Goal: Book appointment/travel/reservation

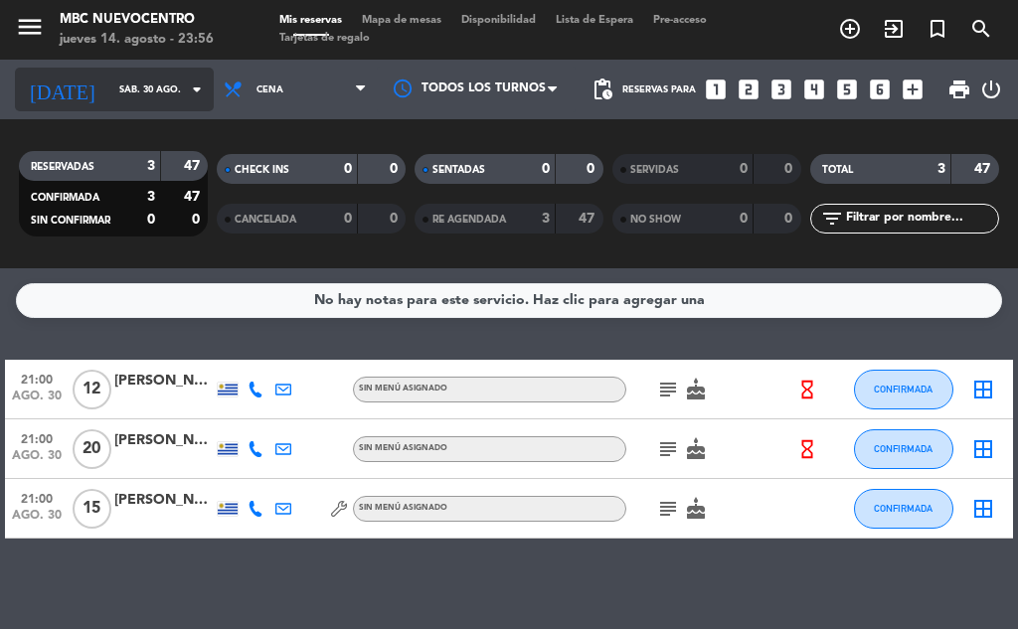
click at [109, 103] on input "sáb. 30 ago." at bounding box center [174, 90] width 130 height 31
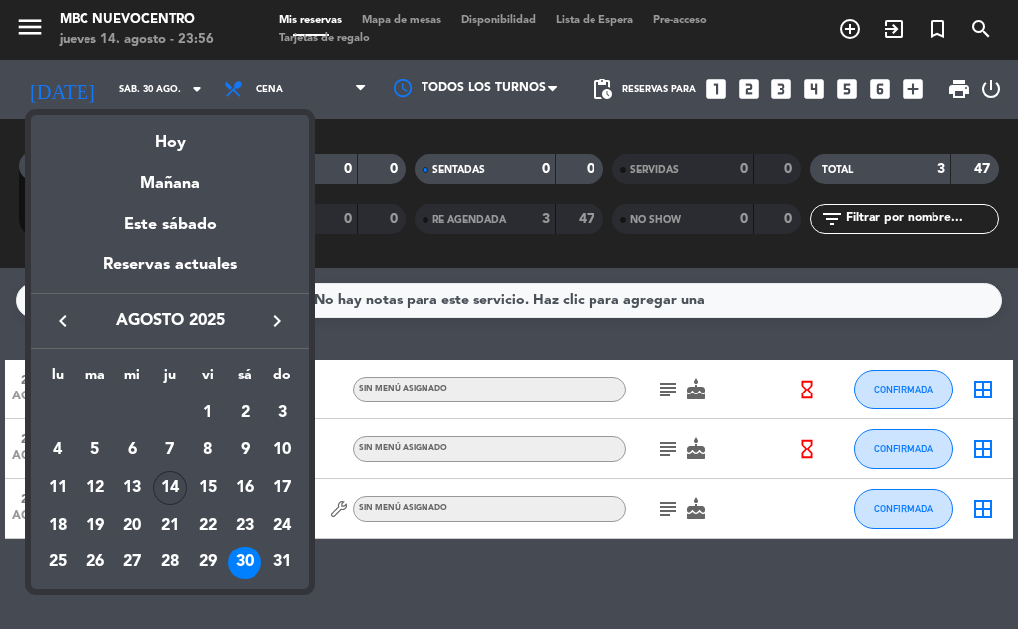
click at [180, 487] on div "14" at bounding box center [170, 488] width 34 height 34
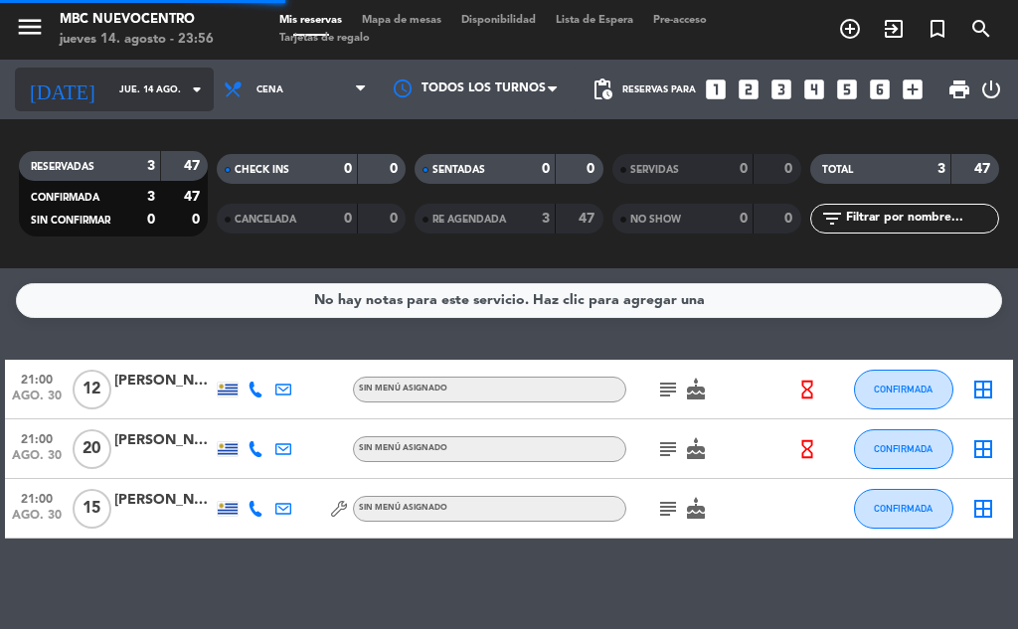
click at [135, 95] on input "jue. 14 ago." at bounding box center [174, 90] width 130 height 31
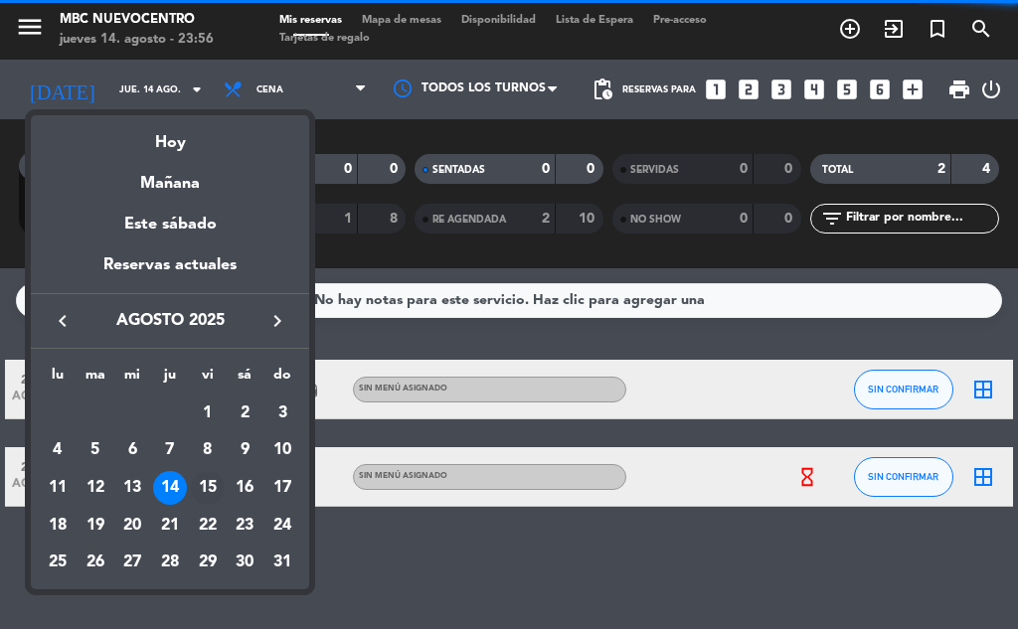
click at [214, 497] on div "15" at bounding box center [208, 488] width 34 height 34
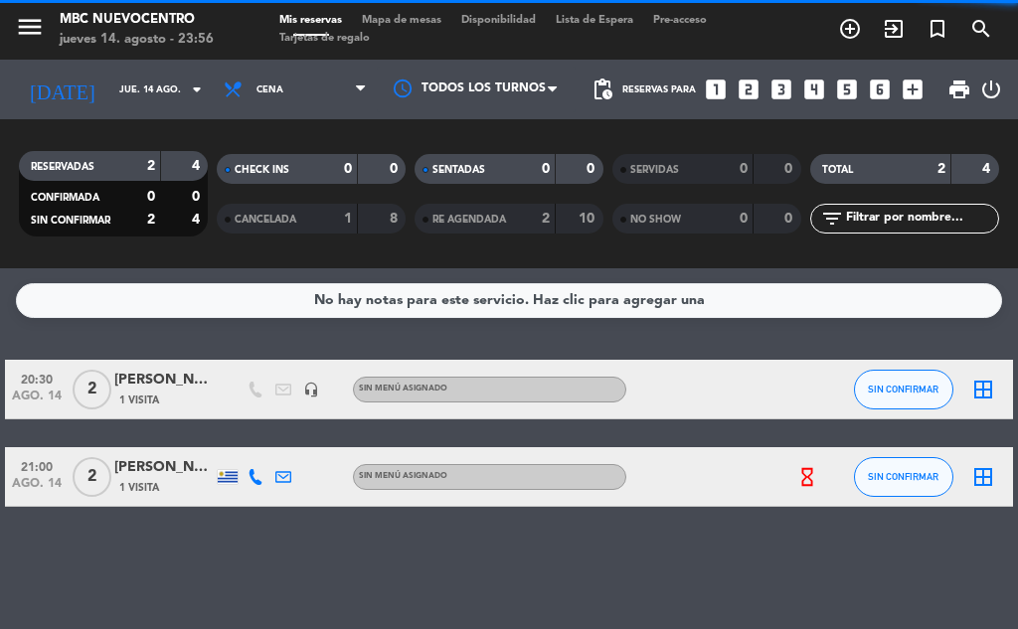
type input "vie. 15 ago."
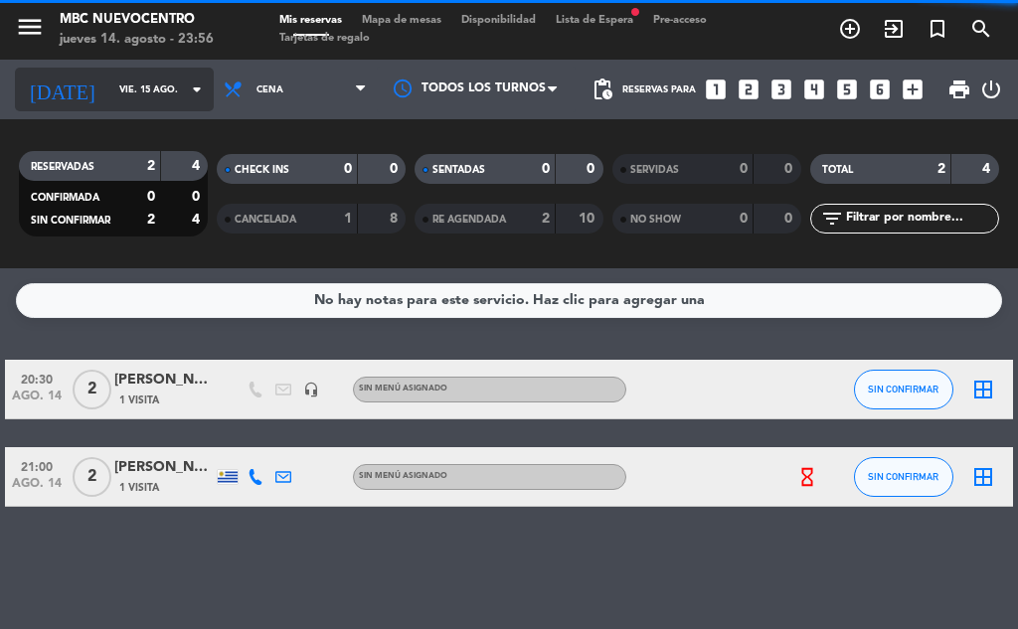
click at [136, 96] on input "vie. 15 ago." at bounding box center [174, 90] width 130 height 31
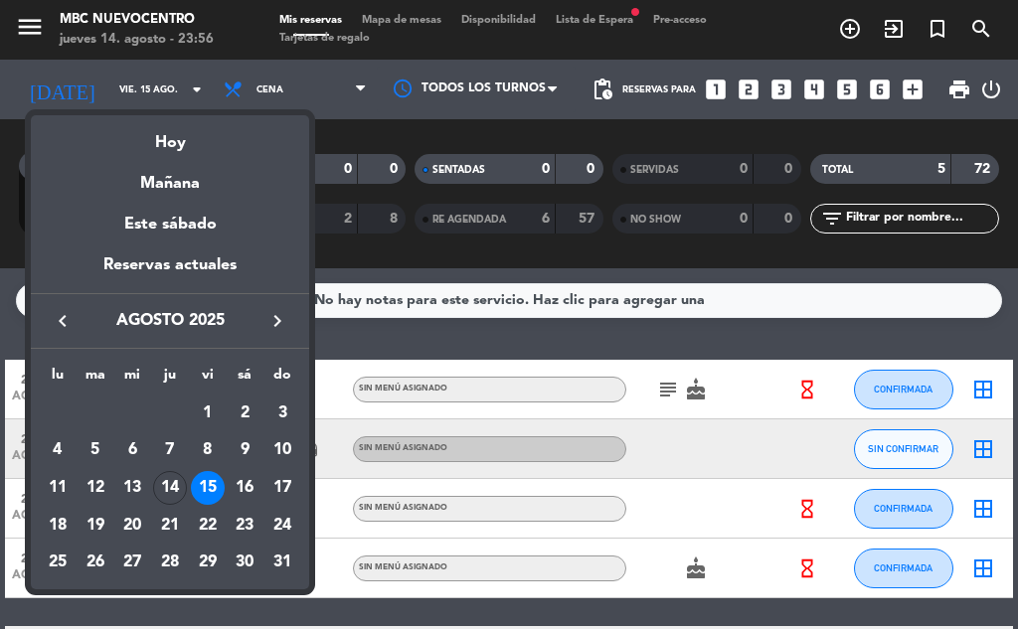
click at [599, 28] on div at bounding box center [509, 314] width 1018 height 629
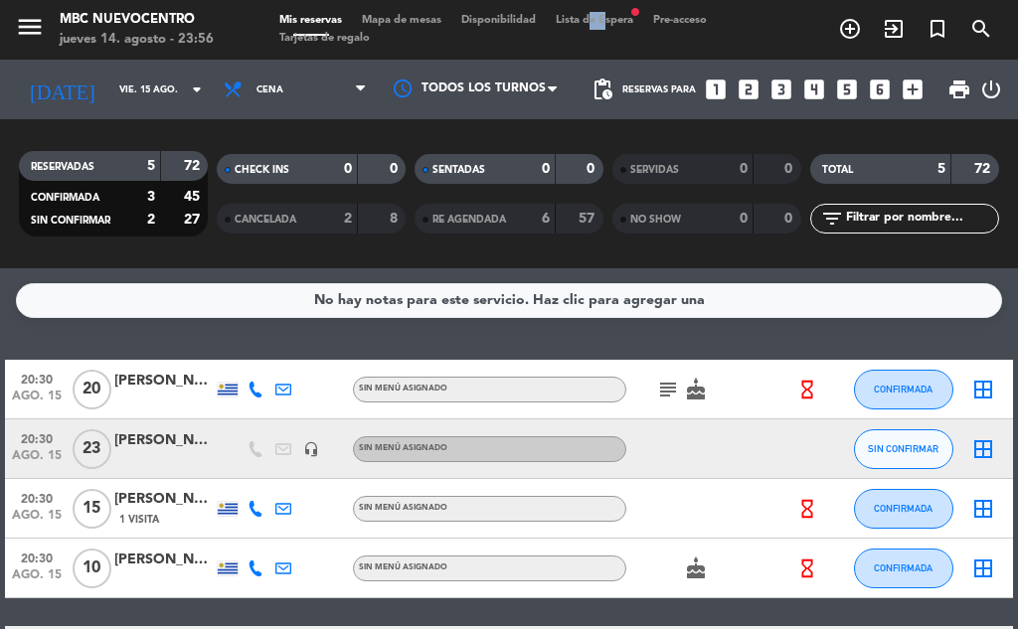
click at [600, 20] on span "Lista de Espera fiber_manual_record" at bounding box center [594, 20] width 97 height 11
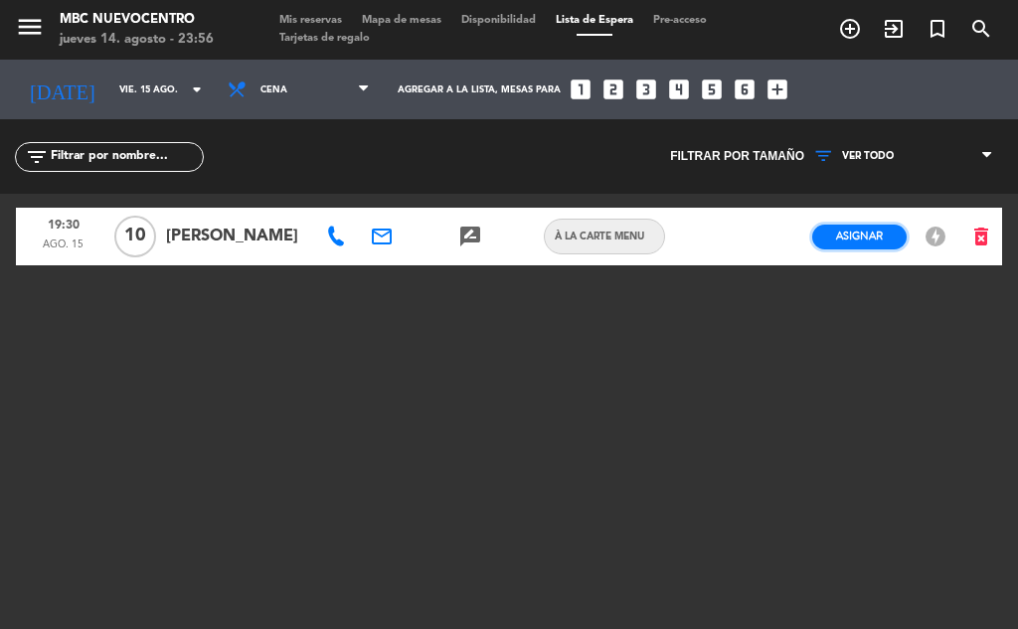
click at [854, 240] on span "Asignar" at bounding box center [859, 236] width 47 height 15
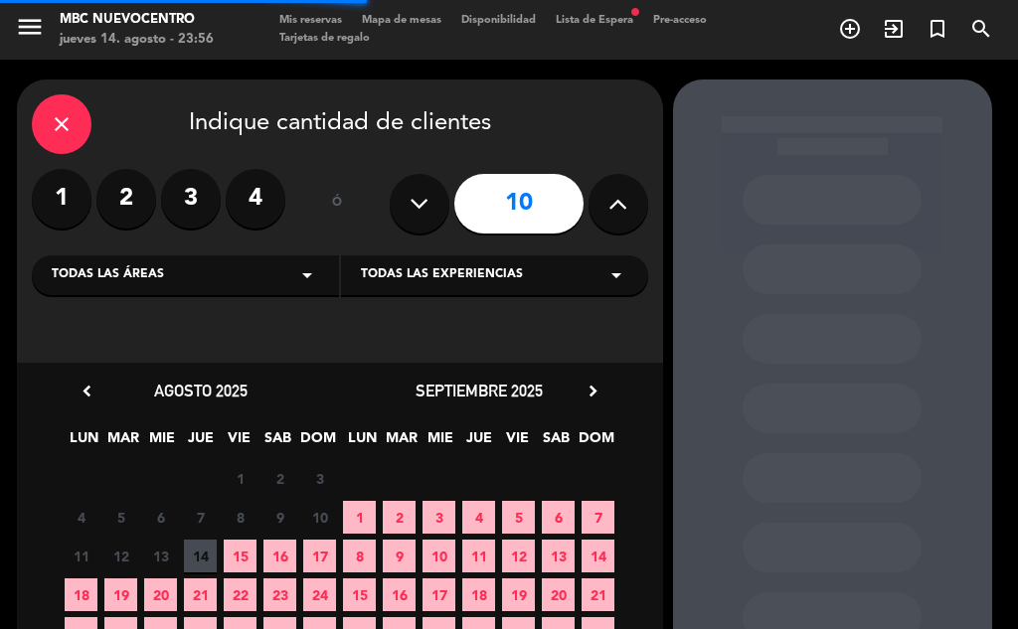
click at [233, 559] on span "15" at bounding box center [240, 556] width 33 height 33
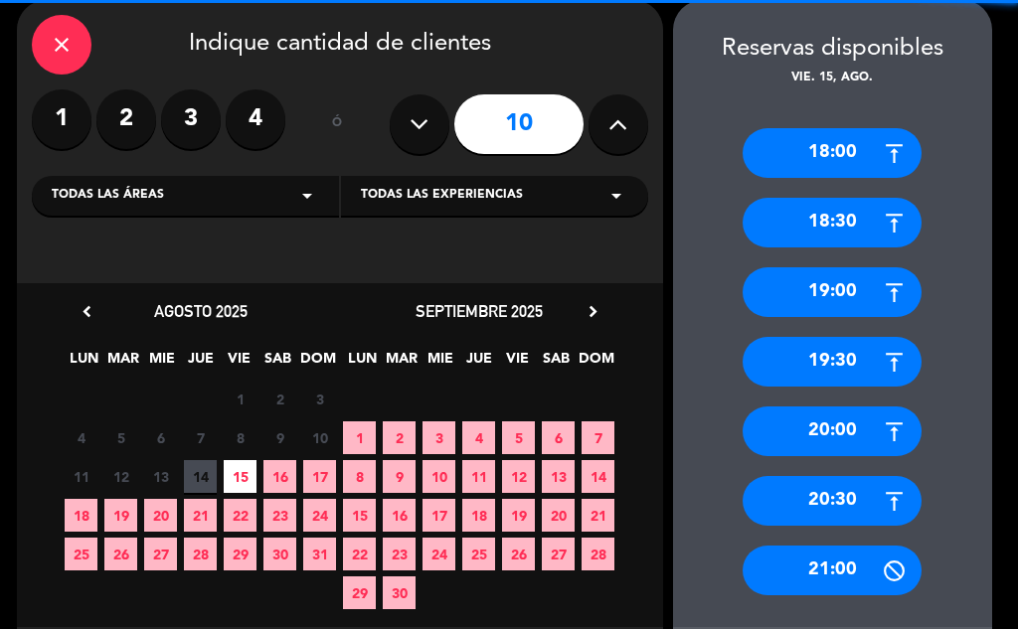
click at [806, 567] on div "21:00" at bounding box center [831, 571] width 179 height 50
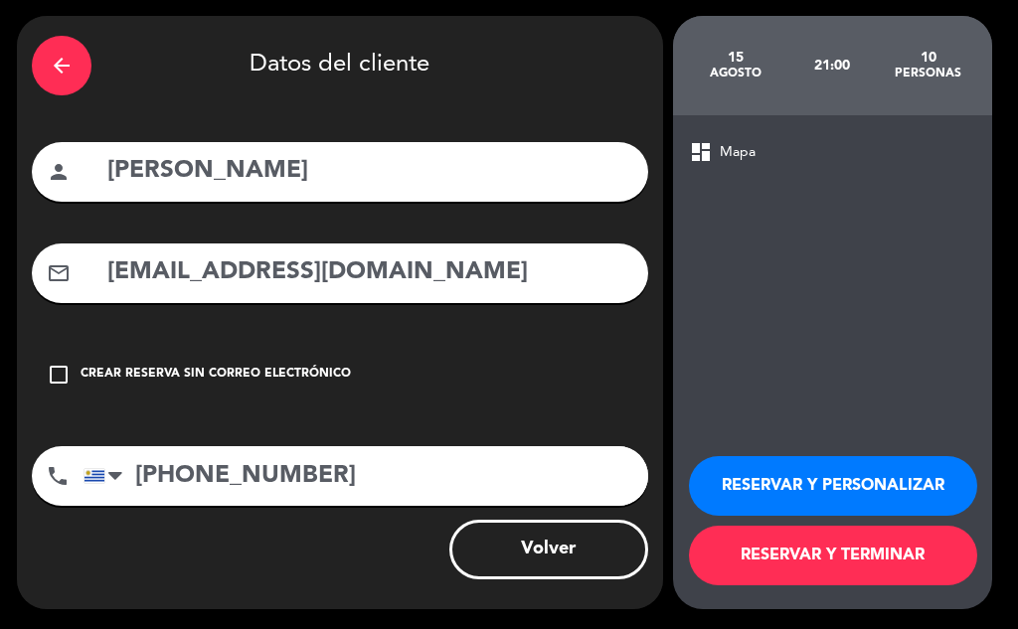
scroll to position [64, 0]
click at [806, 567] on button "RESERVAR Y TERMINAR" at bounding box center [833, 556] width 288 height 60
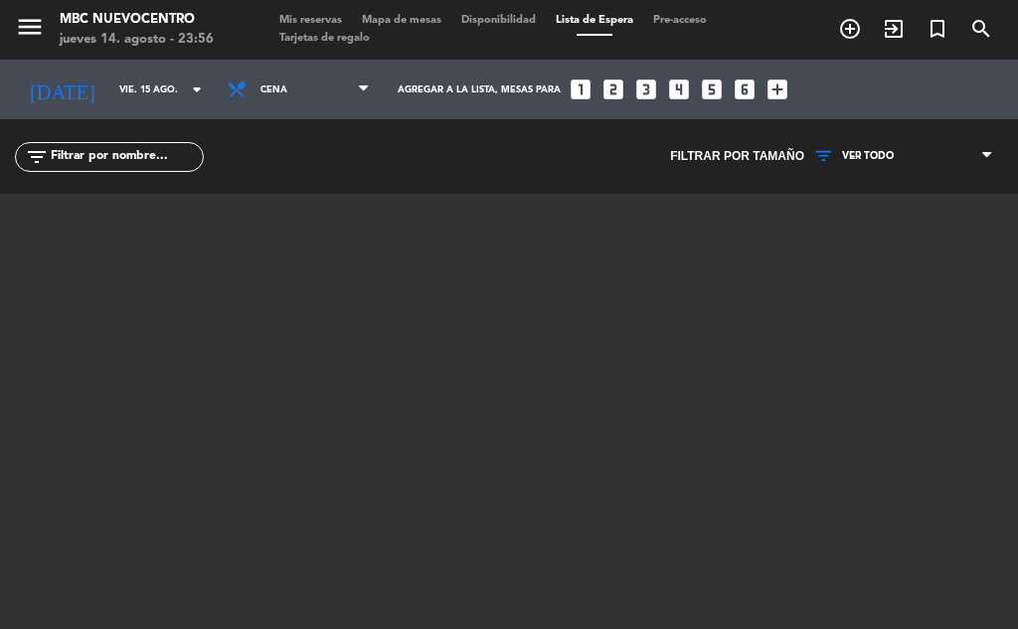
click at [307, 19] on span "Mis reservas" at bounding box center [310, 20] width 82 height 11
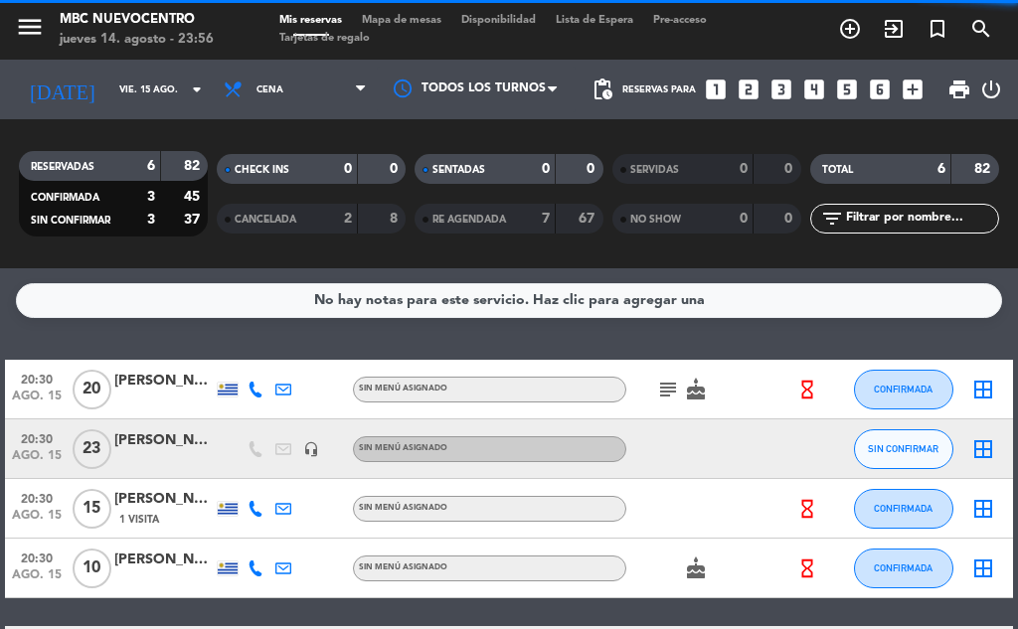
scroll to position [199, 0]
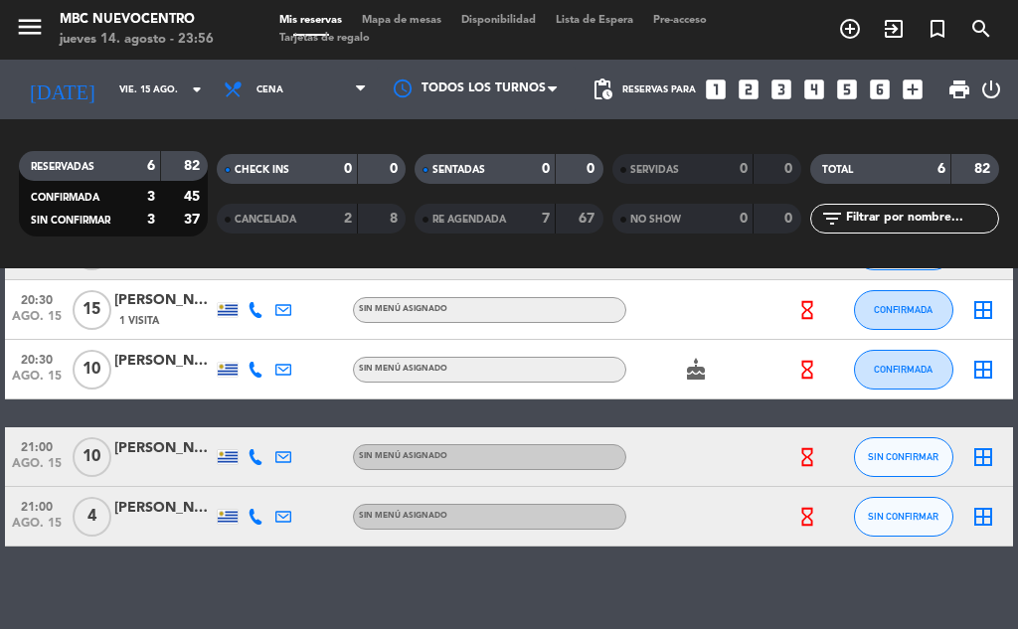
click at [254, 451] on icon at bounding box center [255, 457] width 16 height 16
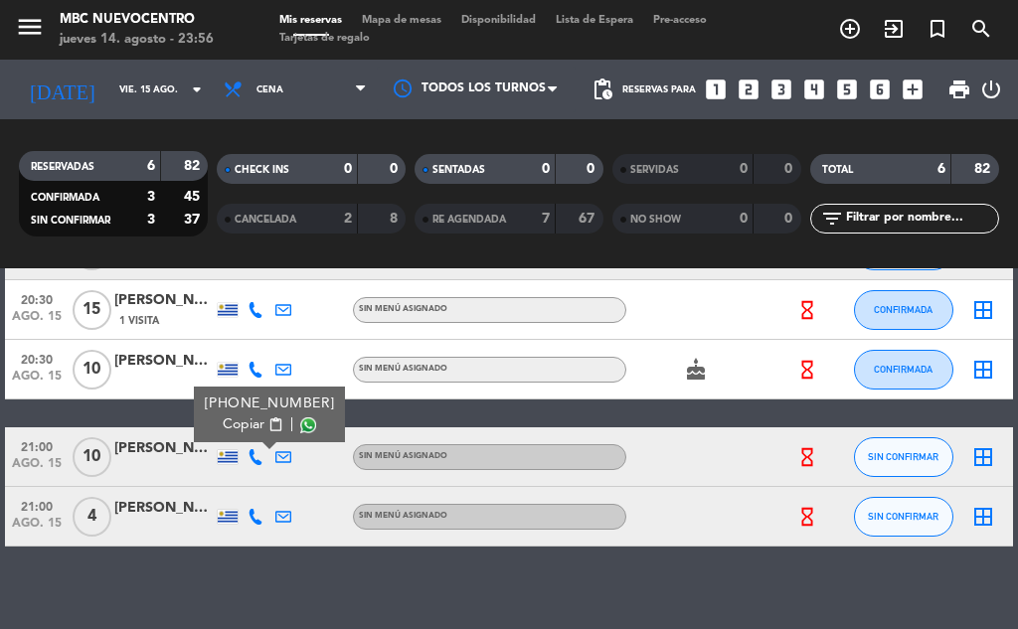
click at [268, 425] on span "content_paste" at bounding box center [275, 424] width 15 height 15
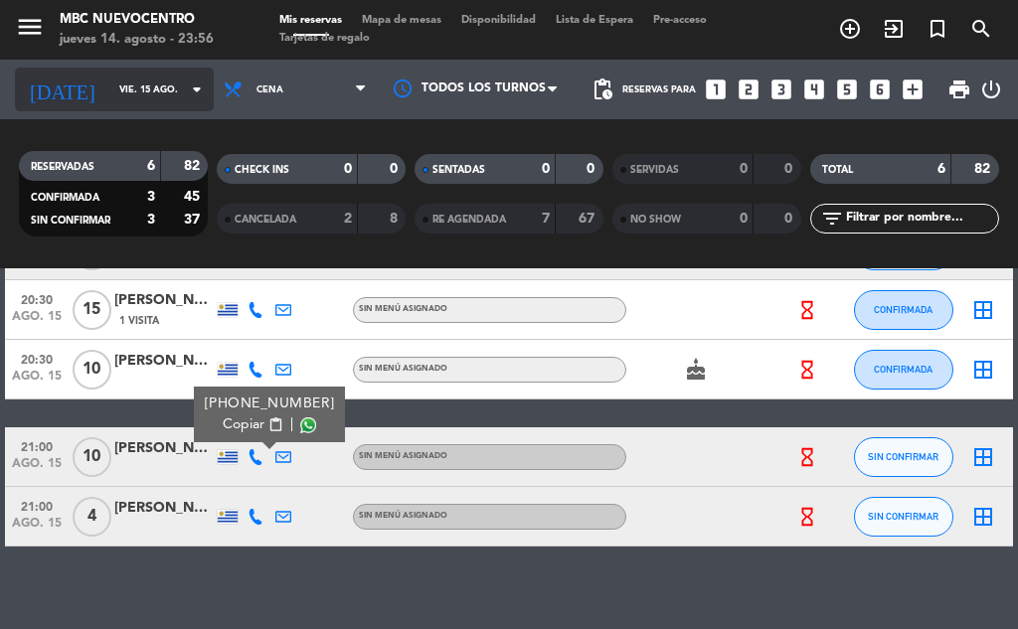
click at [109, 75] on input "vie. 15 ago." at bounding box center [174, 90] width 130 height 31
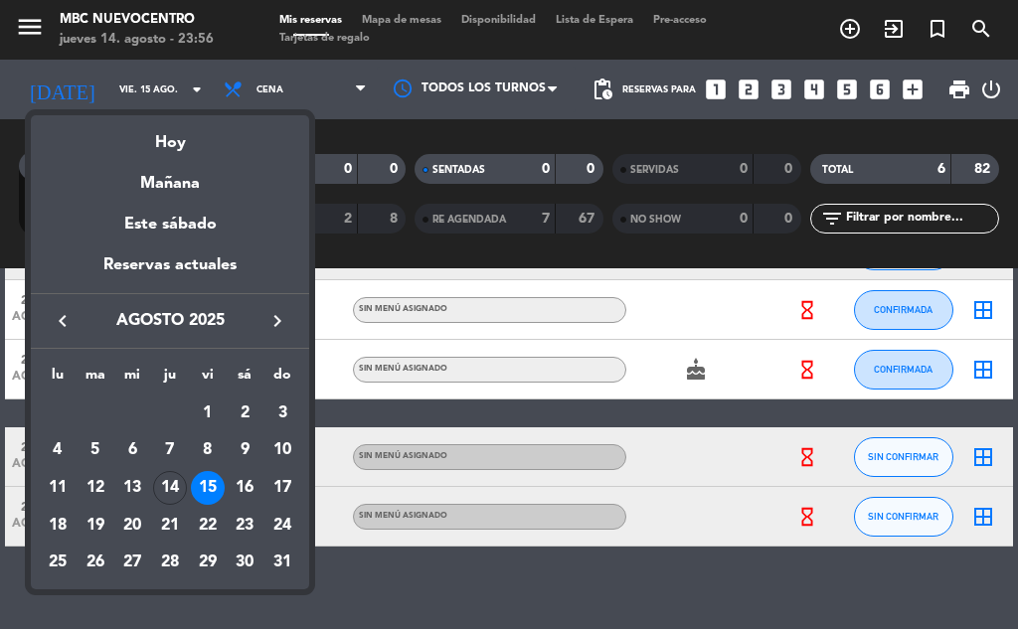
click at [248, 501] on div "16" at bounding box center [245, 488] width 34 height 34
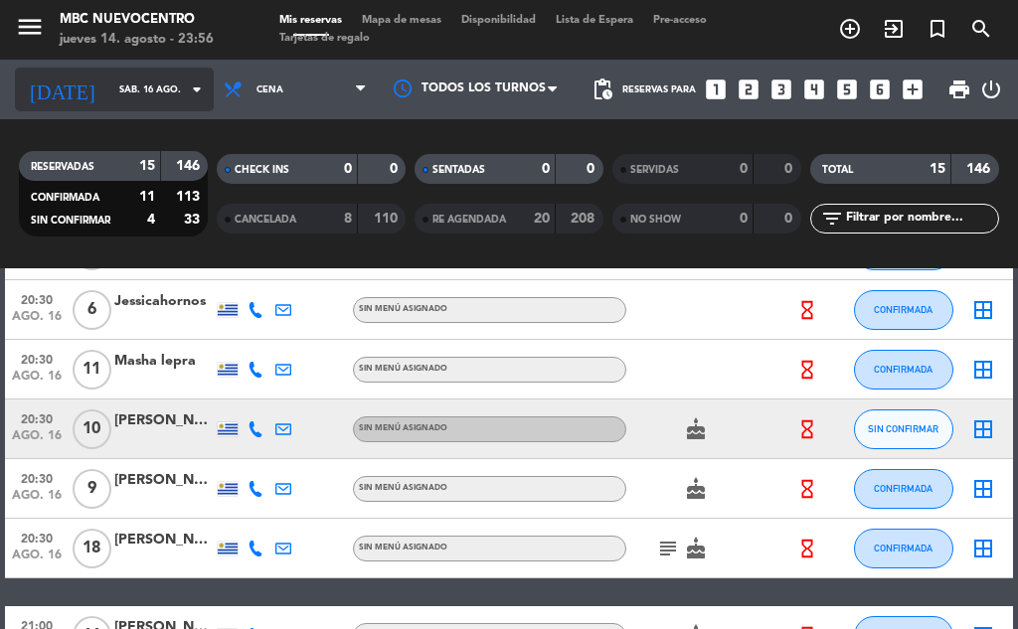
click at [108, 105] on div "[DATE] sáb. 16 ago. arrow_drop_down" at bounding box center [114, 90] width 199 height 44
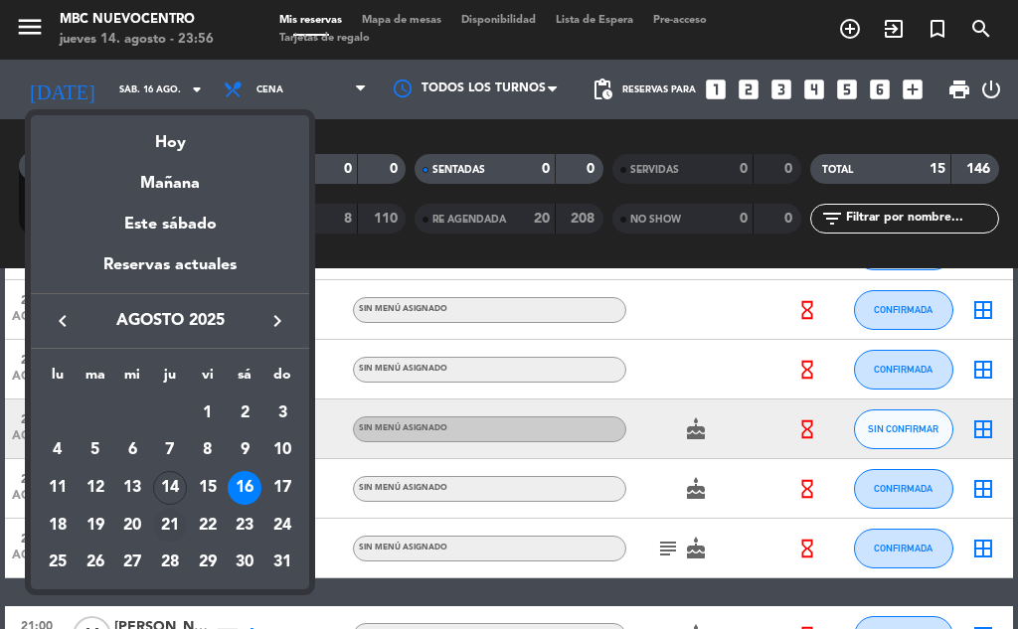
click at [163, 528] on div "21" at bounding box center [170, 526] width 34 height 34
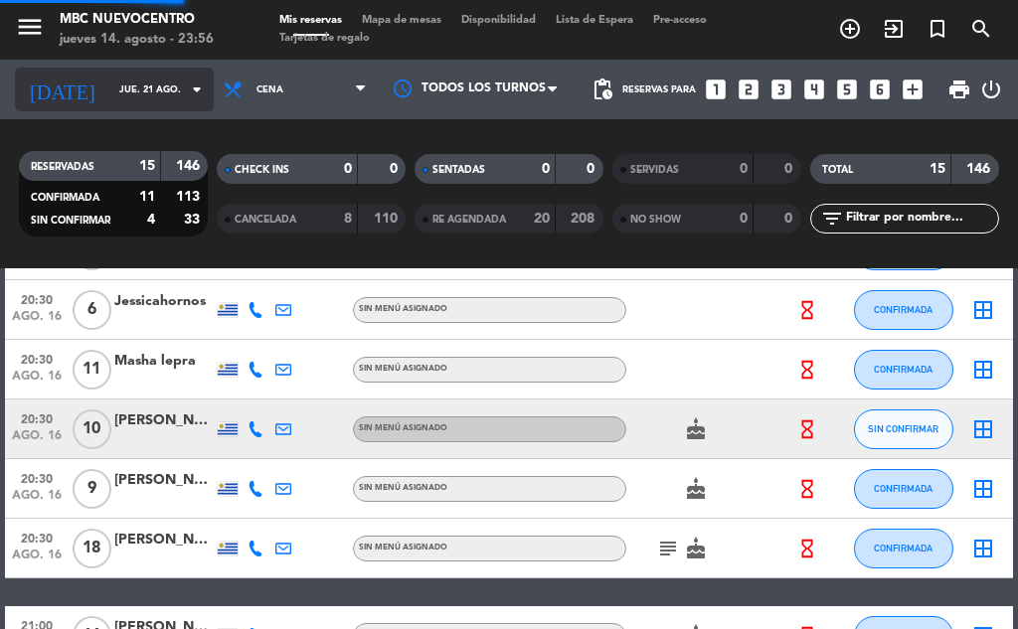
click at [109, 89] on input "jue. 21 ago." at bounding box center [174, 90] width 130 height 31
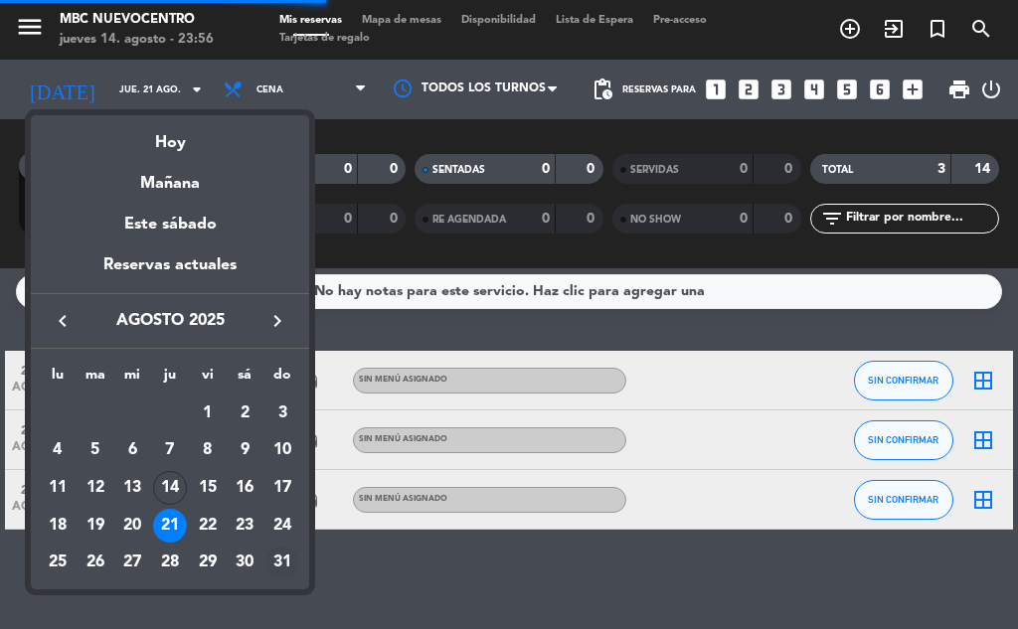
scroll to position [9, 0]
click at [218, 527] on div "22" at bounding box center [208, 526] width 34 height 34
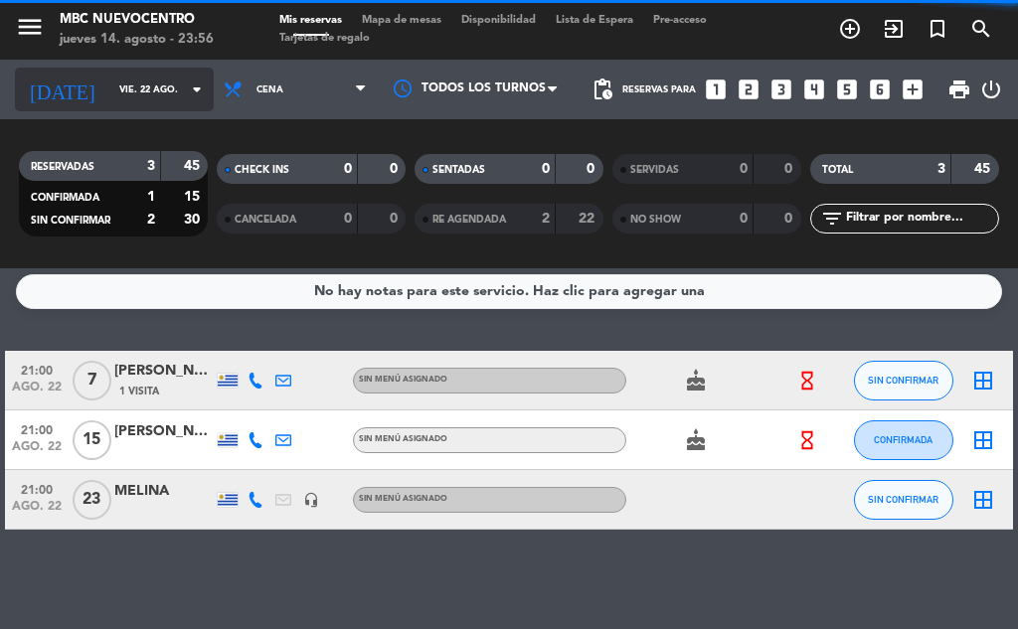
click at [109, 80] on input "vie. 22 ago." at bounding box center [174, 90] width 130 height 31
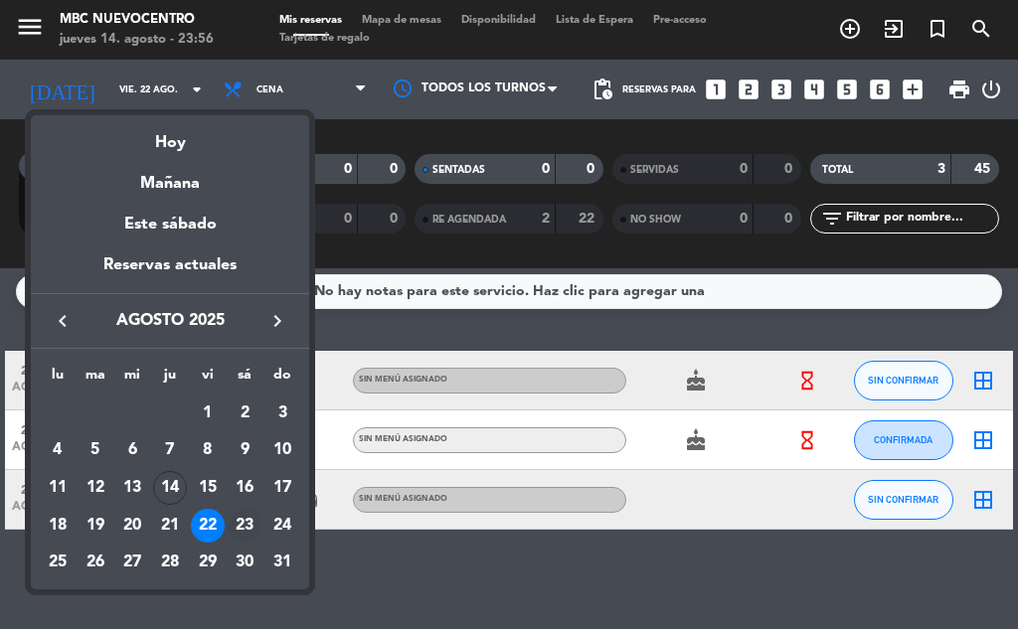
click at [251, 528] on div "23" at bounding box center [245, 526] width 34 height 34
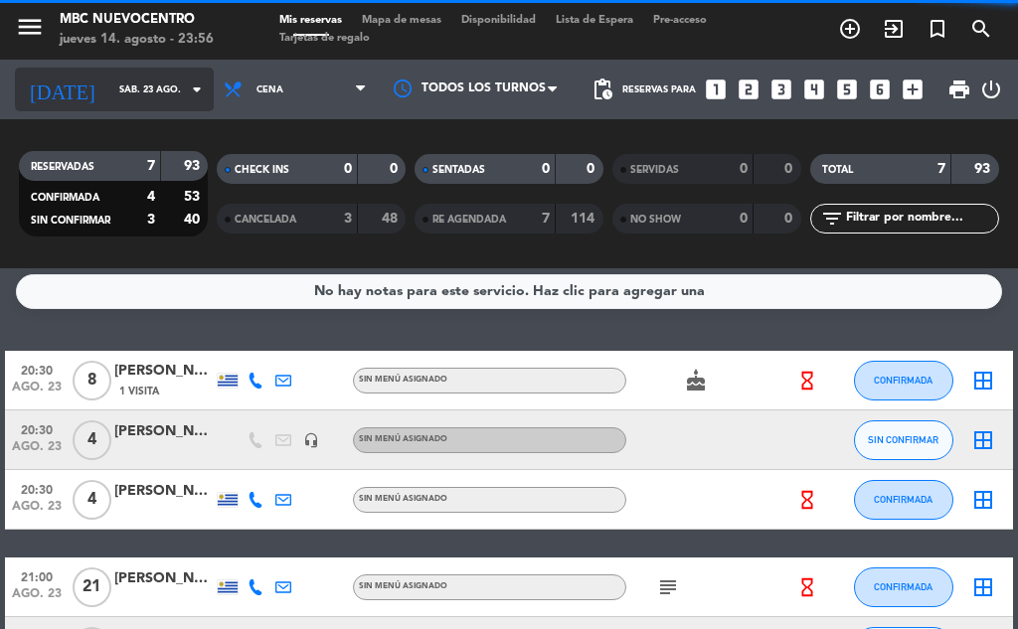
click at [111, 95] on input "sáb. 23 ago." at bounding box center [174, 90] width 130 height 31
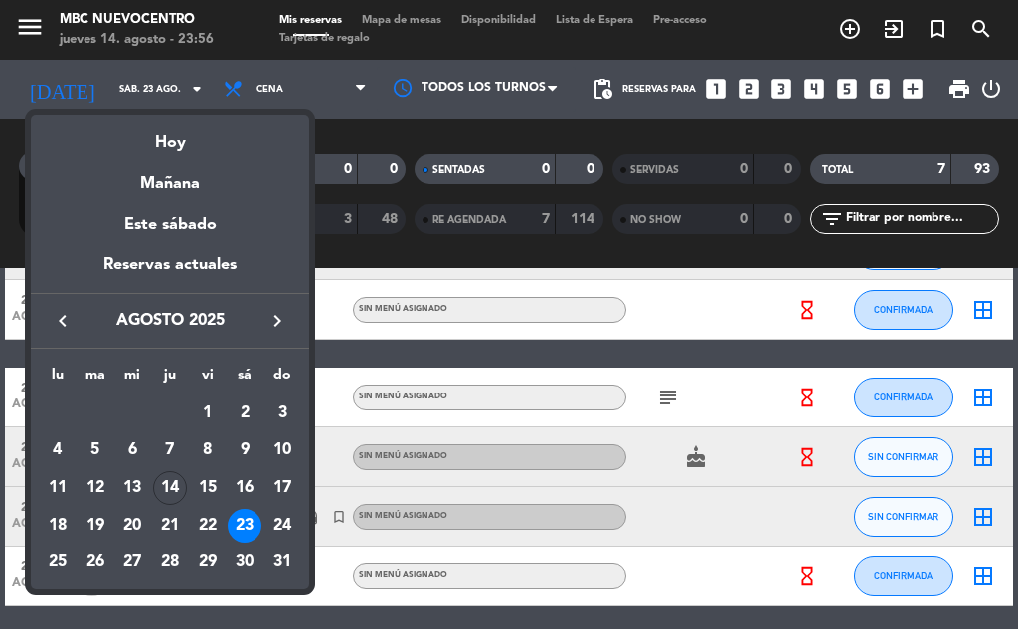
drag, startPoint x: 180, startPoint y: 567, endPoint x: 187, endPoint y: 544, distance: 23.9
click at [180, 566] on div "28" at bounding box center [170, 564] width 34 height 34
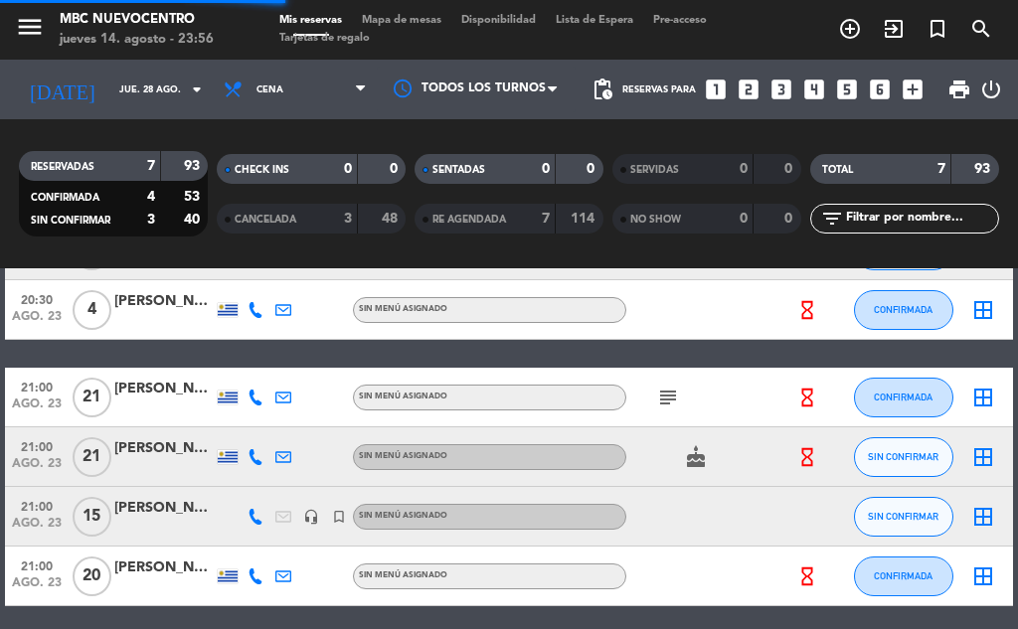
scroll to position [0, 0]
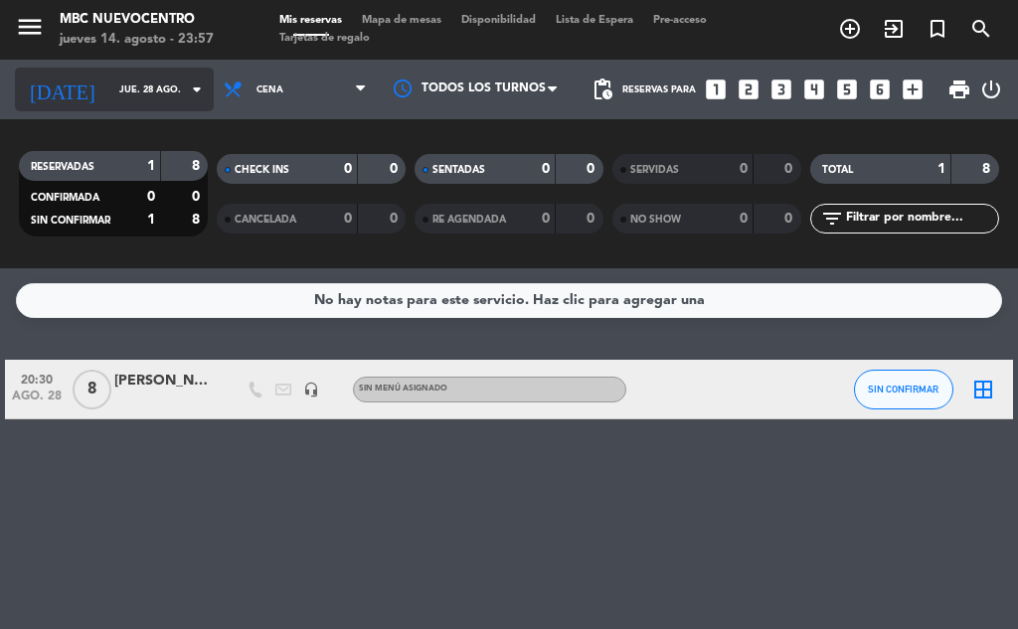
click at [109, 75] on input "jue. 28 ago." at bounding box center [174, 90] width 130 height 31
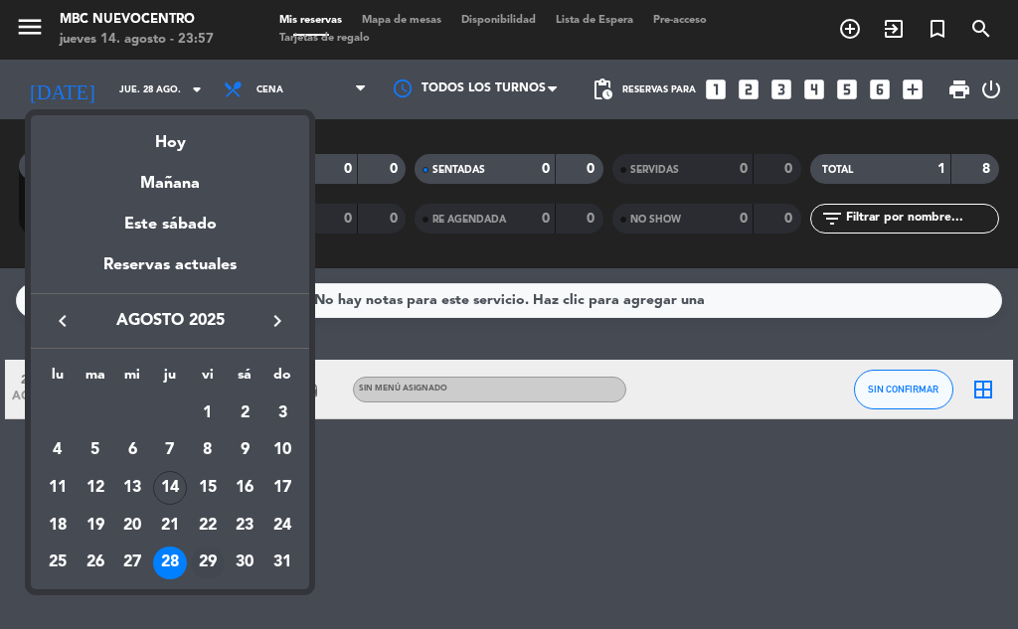
click at [209, 546] on td "29" at bounding box center [208, 564] width 38 height 38
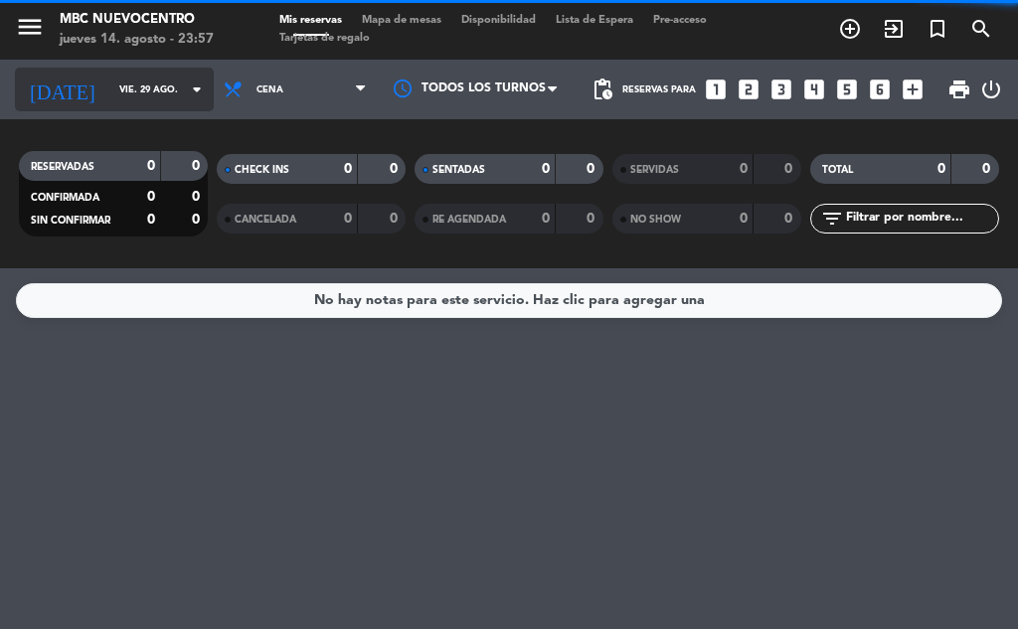
click at [109, 77] on input "vie. 29 ago." at bounding box center [174, 90] width 130 height 31
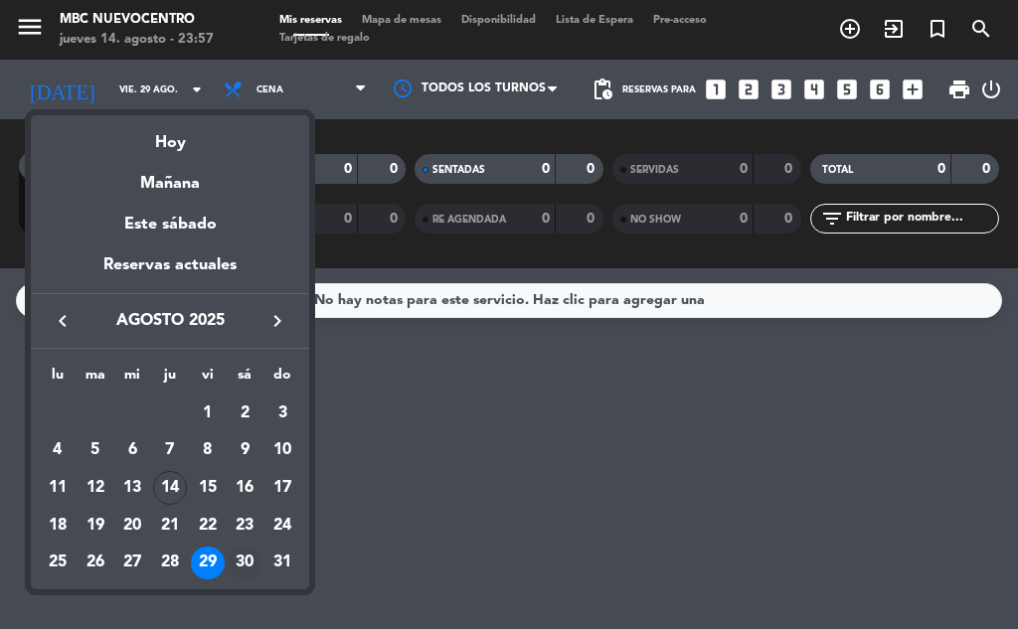
click at [238, 561] on div "30" at bounding box center [245, 564] width 34 height 34
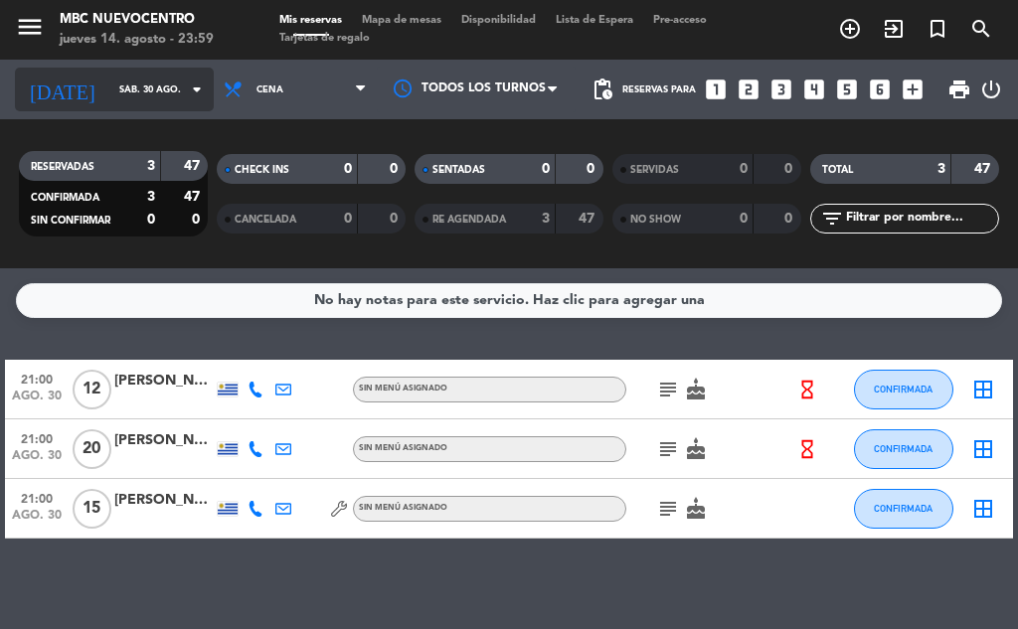
click at [131, 79] on input "sáb. 30 ago." at bounding box center [174, 90] width 130 height 31
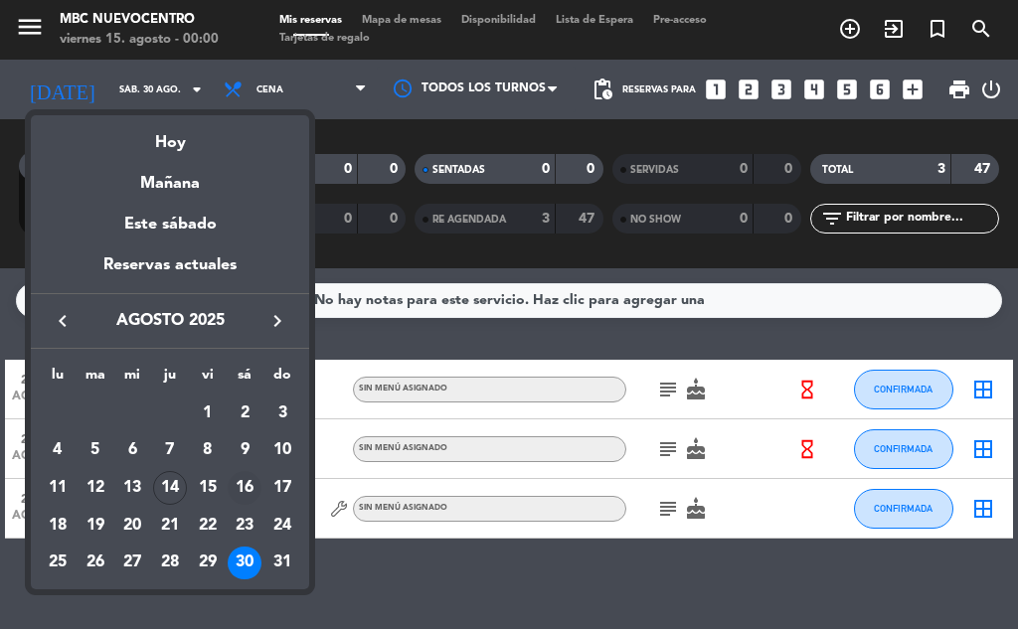
click at [247, 474] on div "16" at bounding box center [245, 488] width 34 height 34
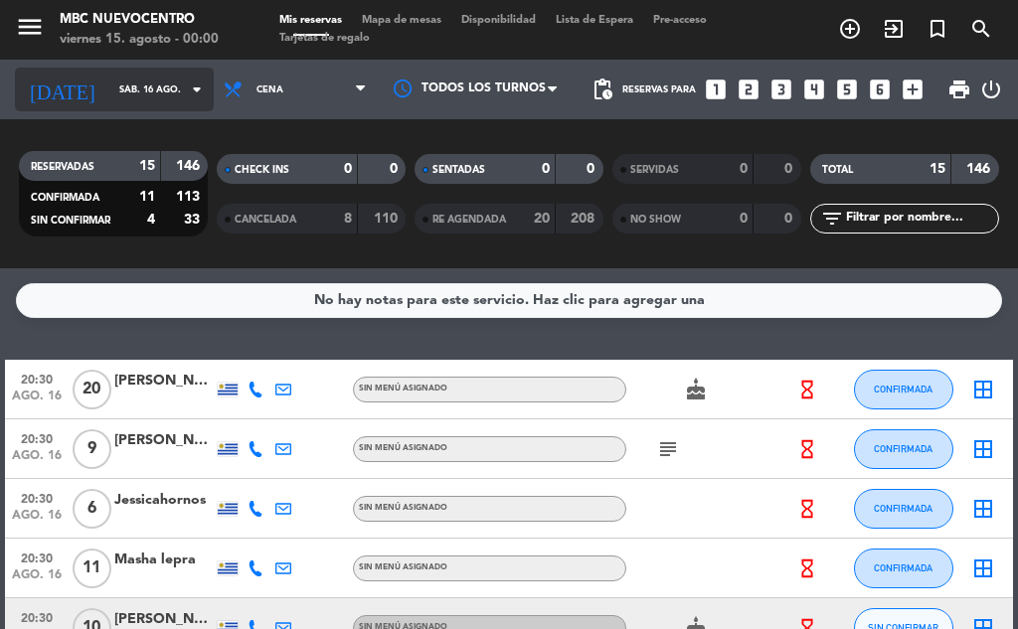
click at [128, 92] on input "sáb. 16 ago." at bounding box center [174, 90] width 130 height 31
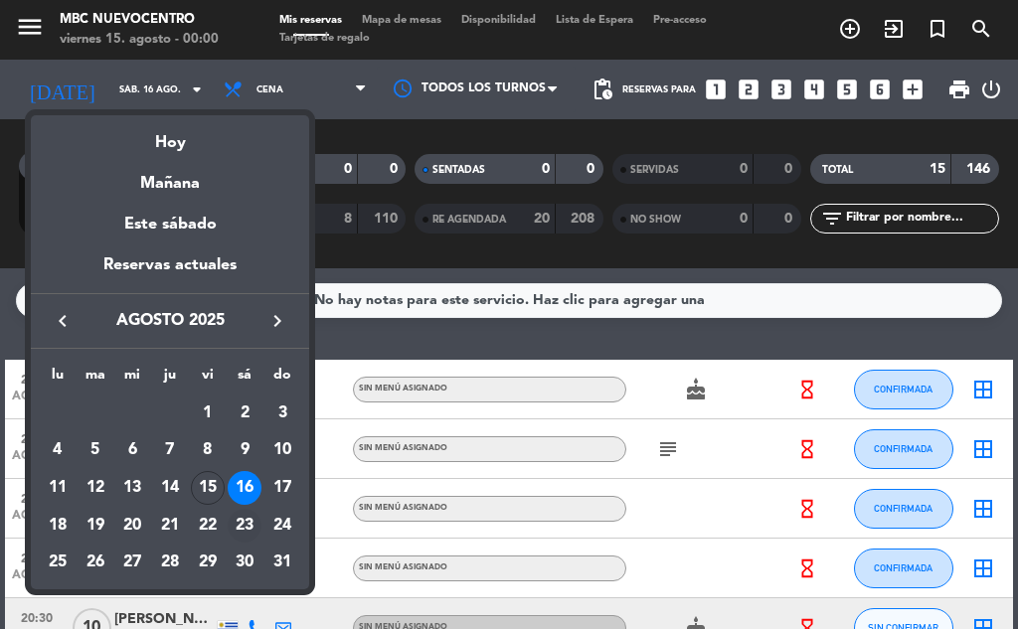
click at [242, 525] on div "23" at bounding box center [245, 526] width 34 height 34
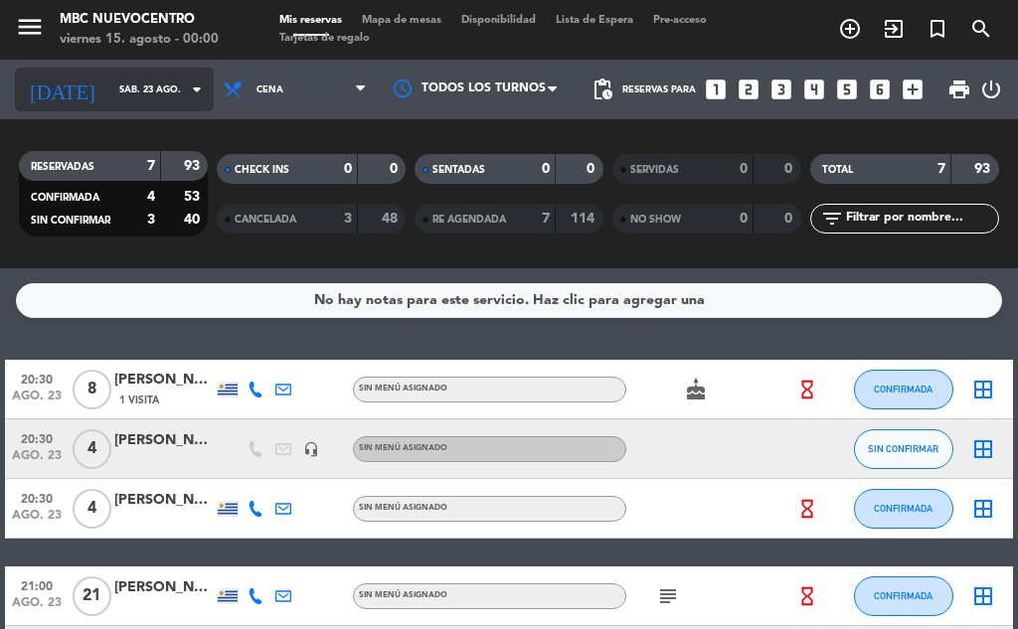
click at [109, 89] on input "sáb. 23 ago." at bounding box center [174, 90] width 130 height 31
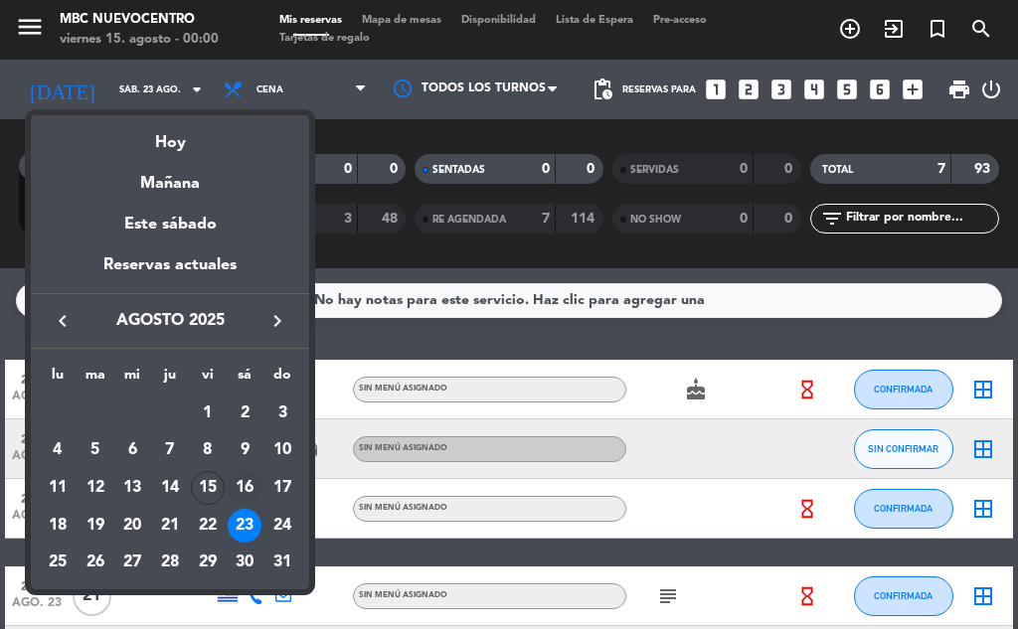
click at [256, 478] on div "16" at bounding box center [245, 488] width 34 height 34
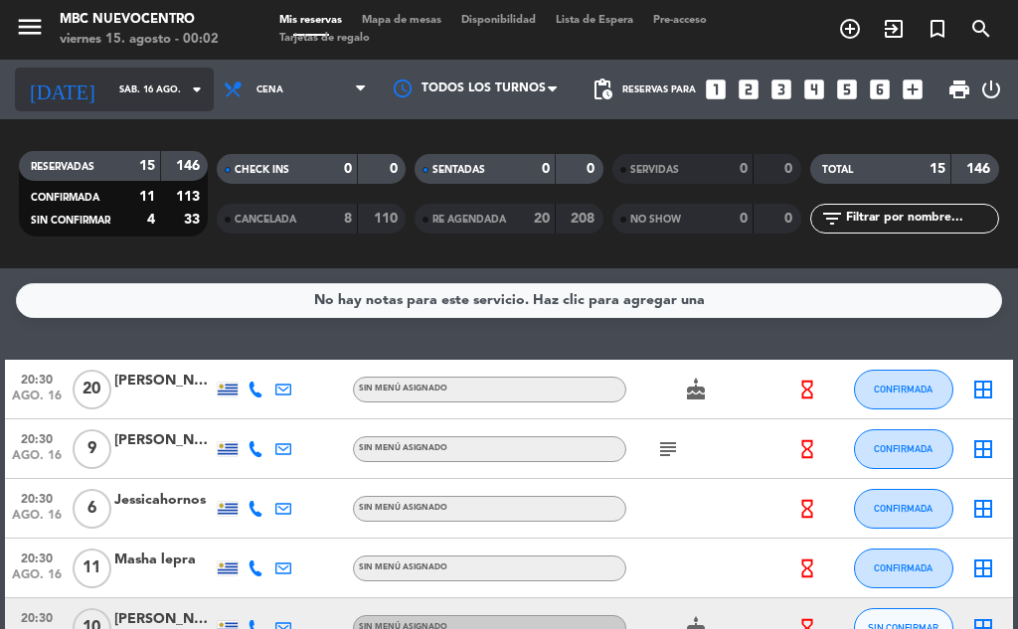
click at [123, 95] on input "sáb. 16 ago." at bounding box center [174, 90] width 130 height 31
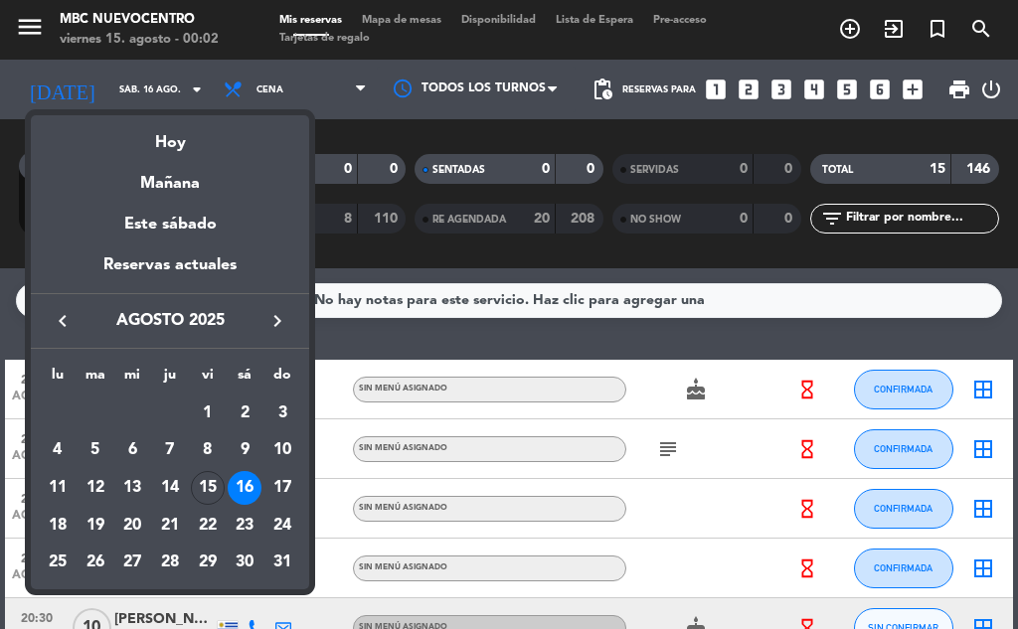
click at [235, 487] on div "16" at bounding box center [245, 488] width 34 height 34
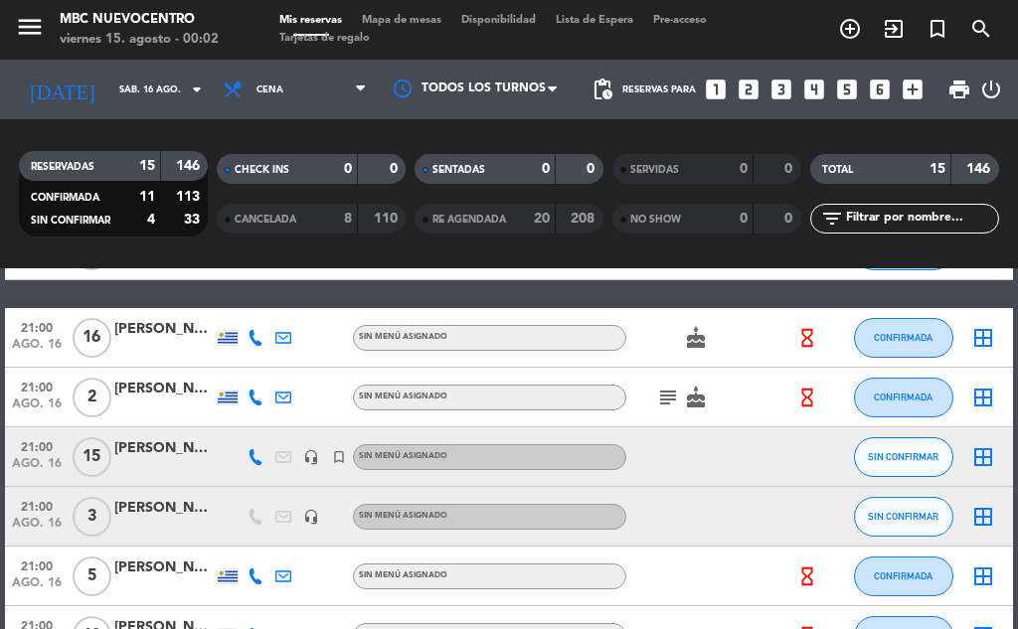
scroll to position [596, 0]
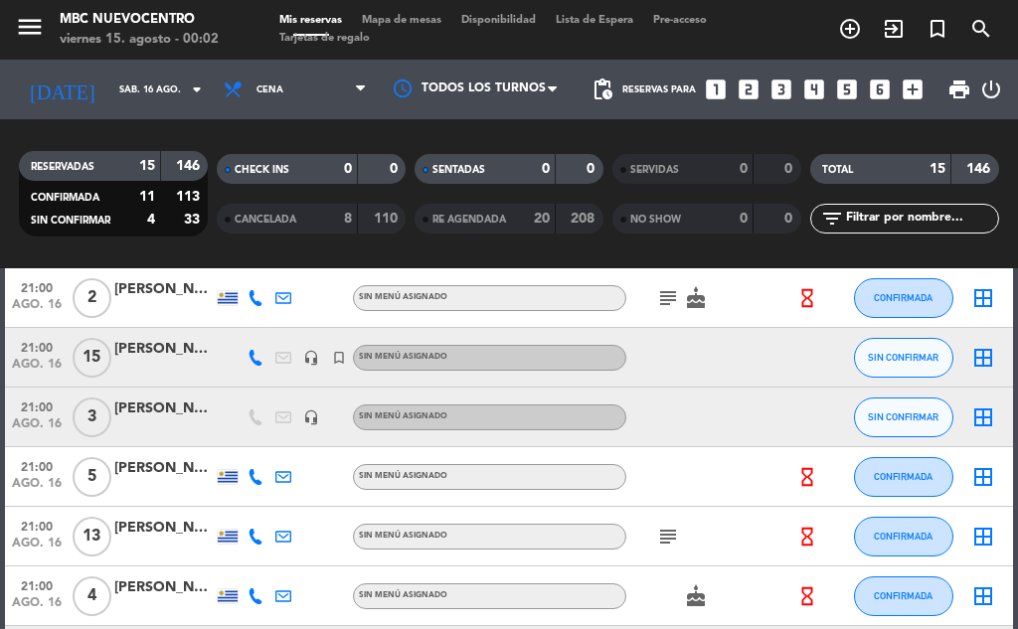
click at [149, 408] on div "[PERSON_NAME]" at bounding box center [163, 409] width 99 height 23
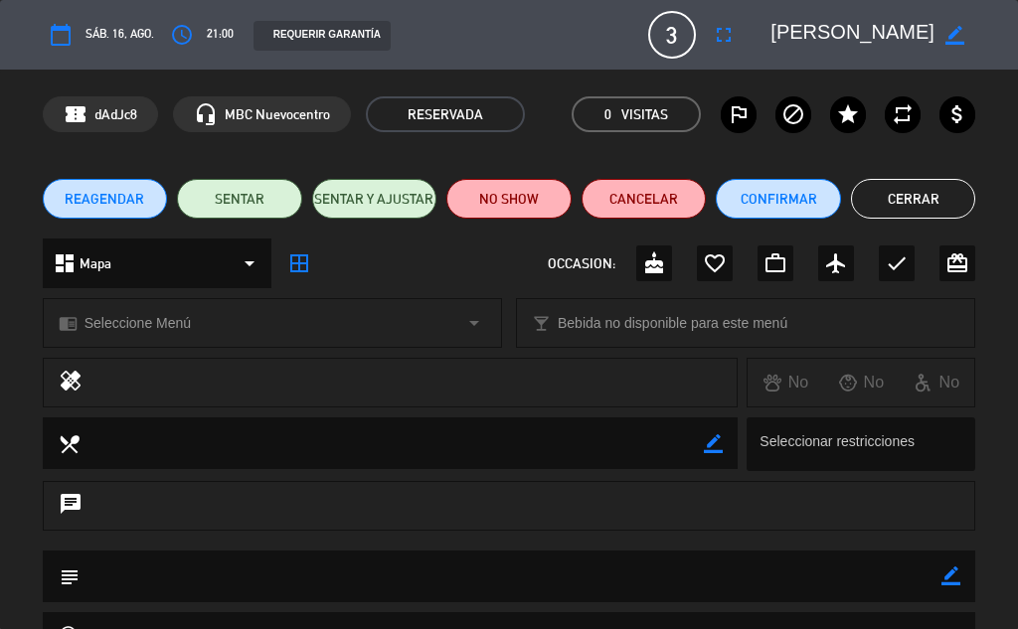
click at [868, 196] on button "Cerrar" at bounding box center [913, 199] width 125 height 40
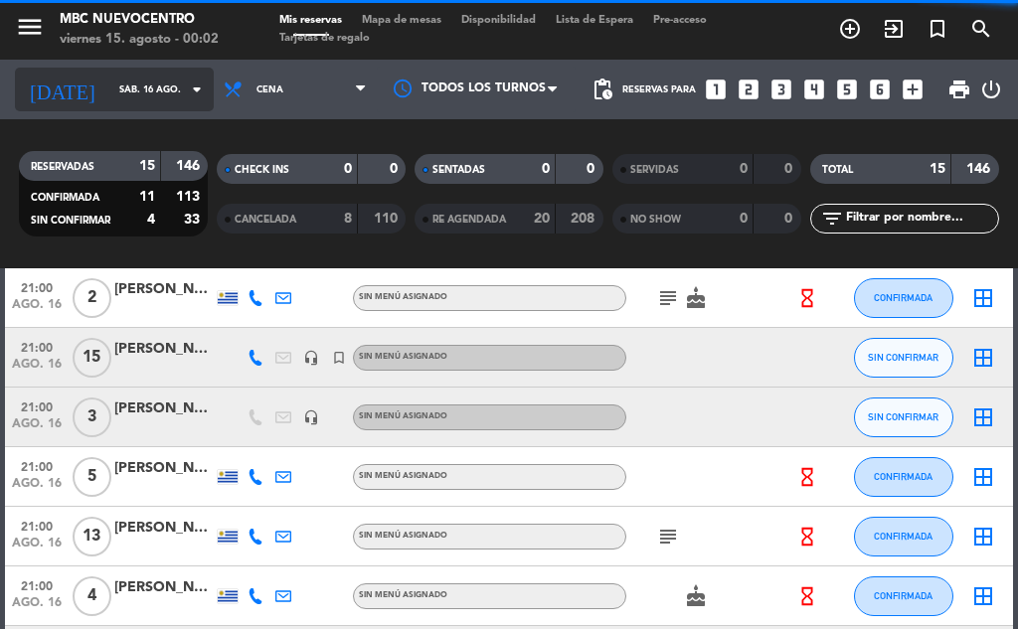
click at [117, 77] on input "sáb. 16 ago." at bounding box center [174, 90] width 130 height 31
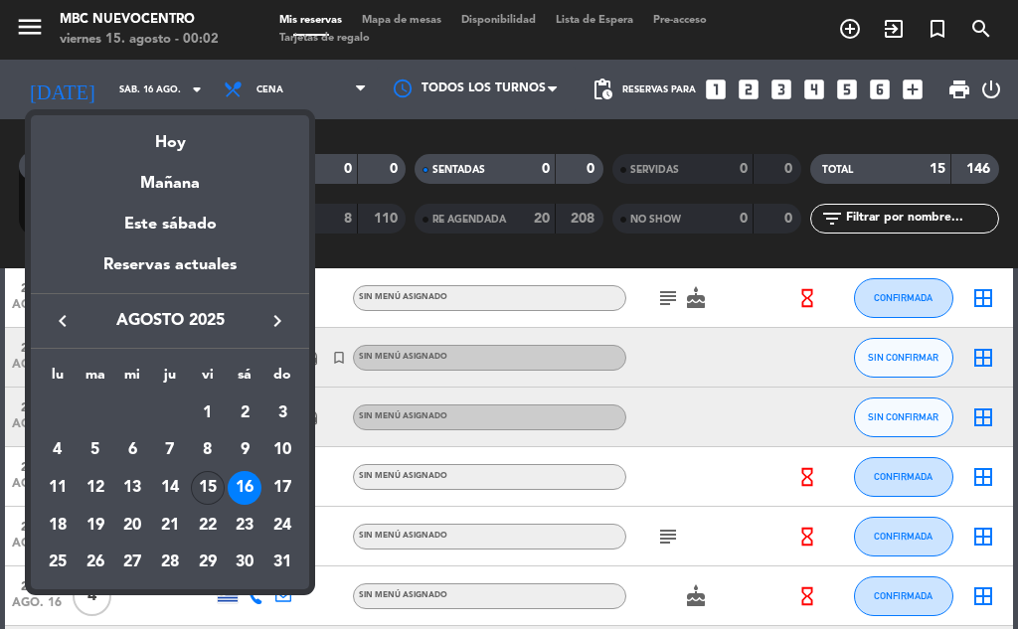
click at [216, 482] on div "15" at bounding box center [208, 488] width 34 height 34
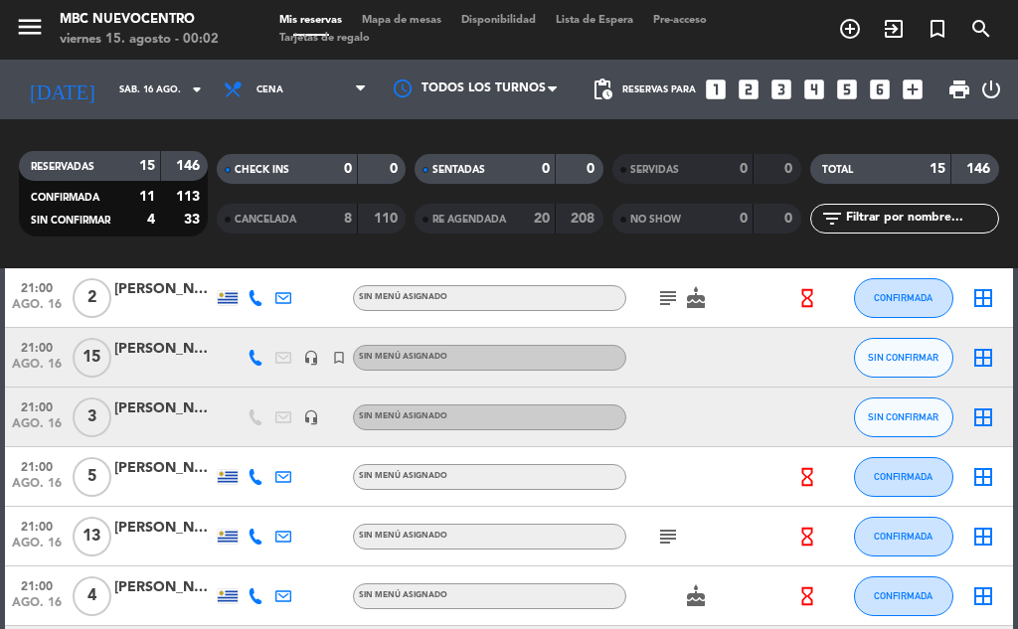
type input "vie. 15 ago."
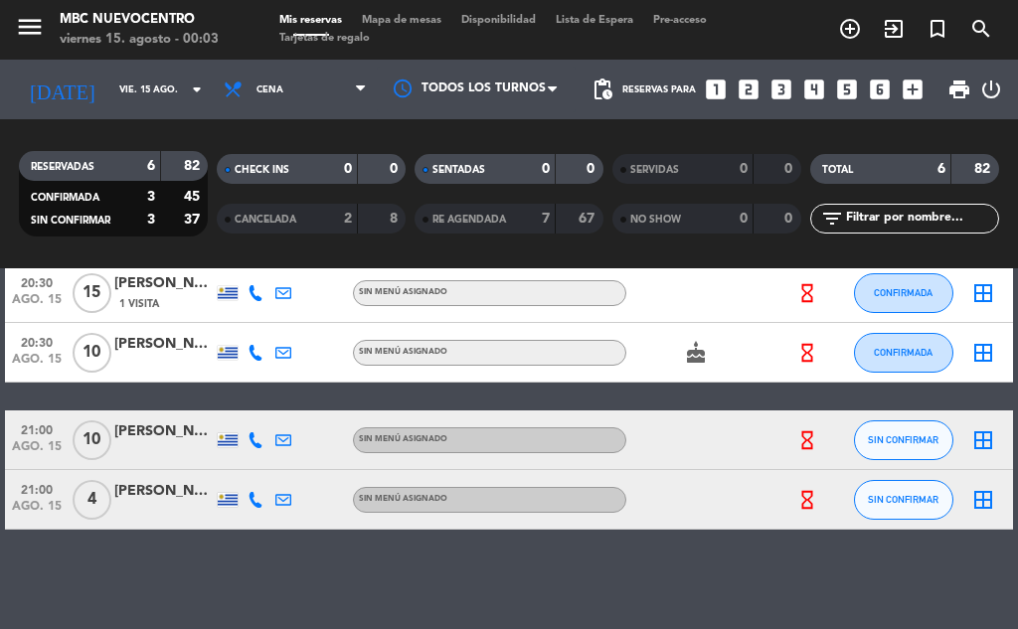
scroll to position [0, 0]
